Goal: Task Accomplishment & Management: Manage account settings

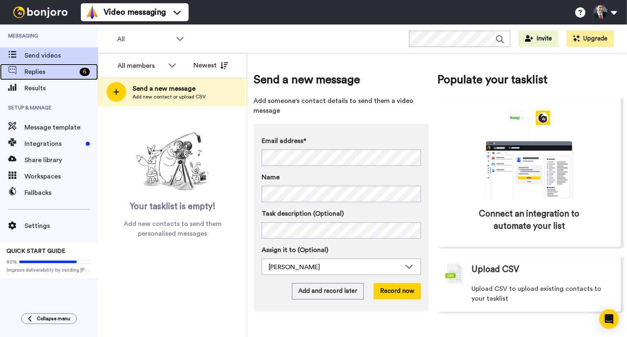
click at [42, 71] on span "Replies" at bounding box center [50, 72] width 52 height 10
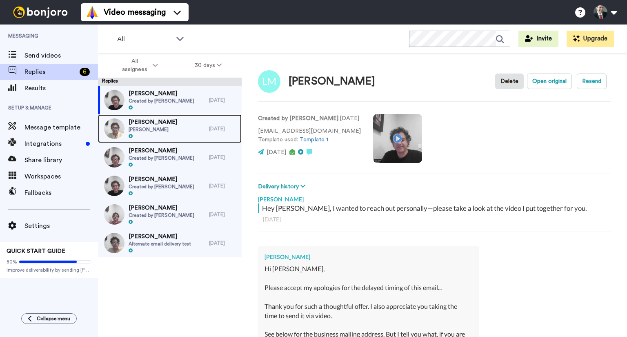
click at [142, 127] on span "Haynes" at bounding box center [153, 129] width 49 height 7
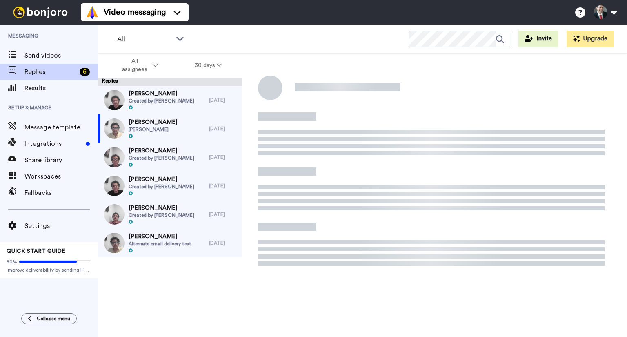
type textarea "x"
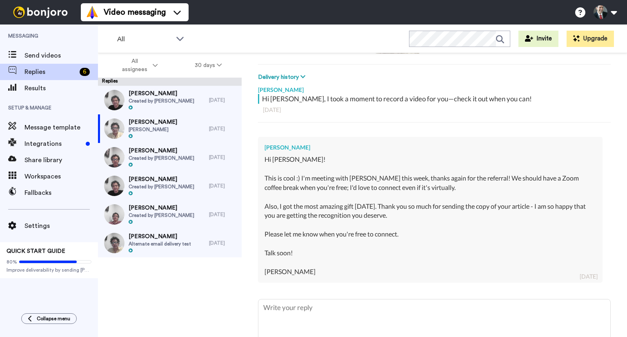
scroll to position [158, 0]
